Goal: Download file/media

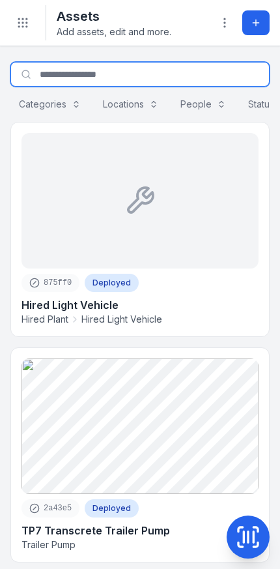
click at [152, 74] on input "Search for assets" at bounding box center [140, 74] width 260 height 25
type input "*****"
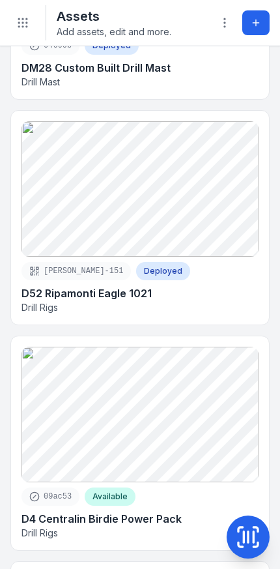
scroll to position [704, 0]
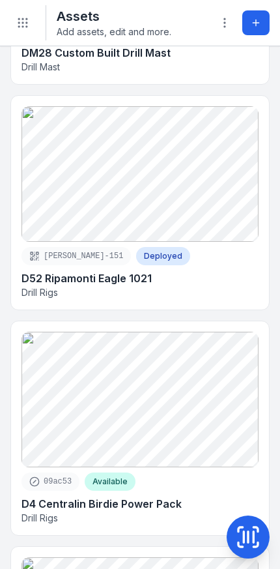
click at [190, 216] on link at bounding box center [140, 203] width 258 height 214
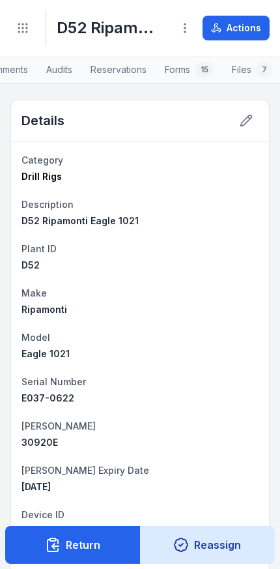
click at [186, 74] on link "Forms 15" at bounding box center [189, 70] width 65 height 27
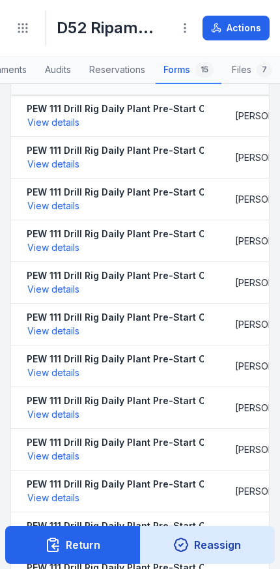
scroll to position [19, 0]
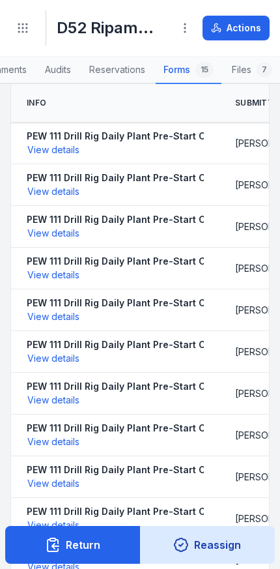
click at [46, 144] on button "View details" at bounding box center [53, 150] width 53 height 14
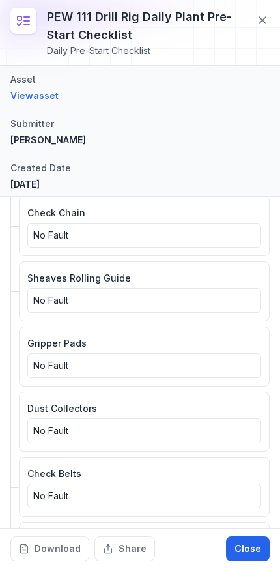
click at [126, 545] on button "Share" at bounding box center [125, 549] width 61 height 25
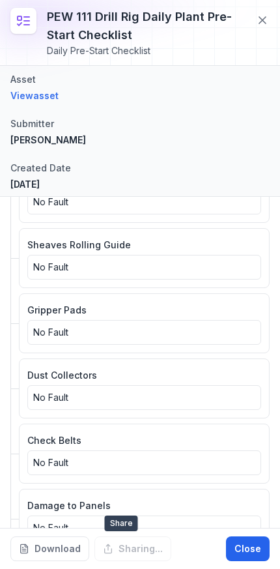
scroll to position [1133, 0]
click at [58, 543] on button "Download" at bounding box center [49, 549] width 79 height 25
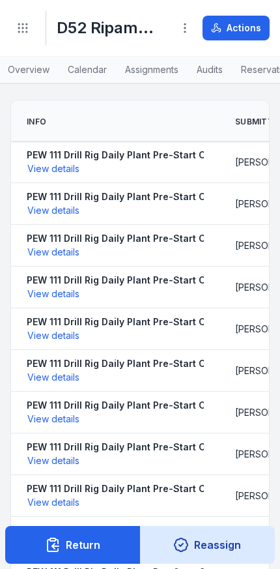
click at [23, 27] on circle "Toggle navigation" at bounding box center [22, 27] width 1 height 1
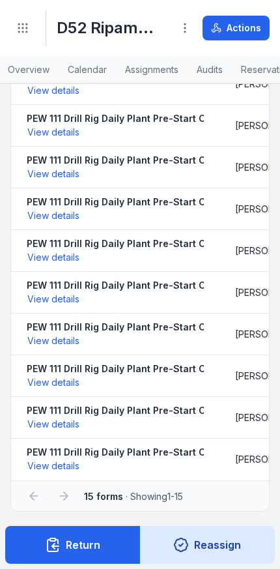
scroll to position [286, 0]
